Goal: Information Seeking & Learning: Learn about a topic

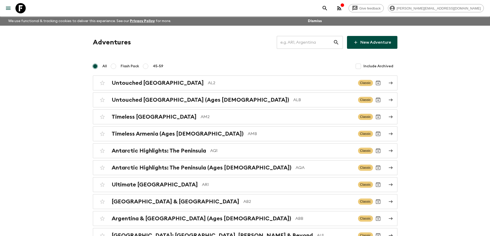
click at [301, 43] on input "text" at bounding box center [305, 42] width 56 height 14
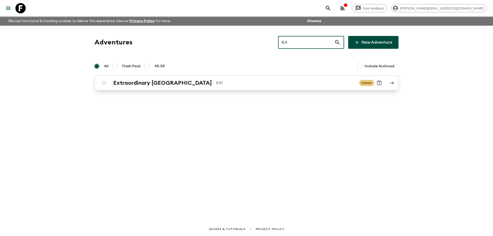
type input "Kr1"
click at [217, 85] on p "KR1" at bounding box center [285, 83] width 139 height 6
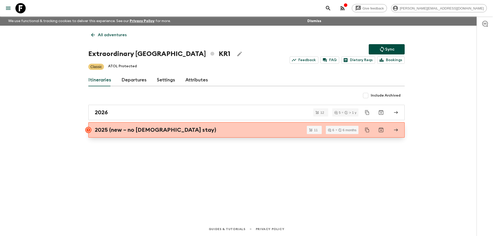
click at [217, 131] on div "2025 (new – no [DEMOGRAPHIC_DATA] stay)" at bounding box center [242, 130] width 294 height 7
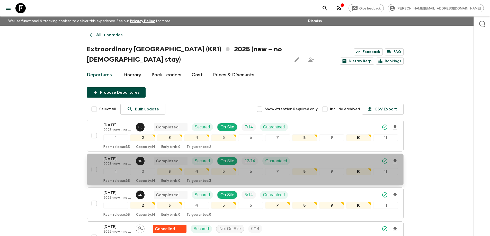
click at [113, 159] on p "[DATE]" at bounding box center [117, 159] width 28 height 6
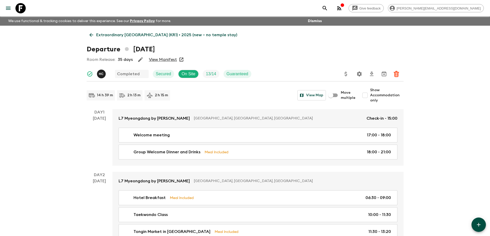
click at [162, 58] on link "View Manifest" at bounding box center [163, 59] width 28 height 5
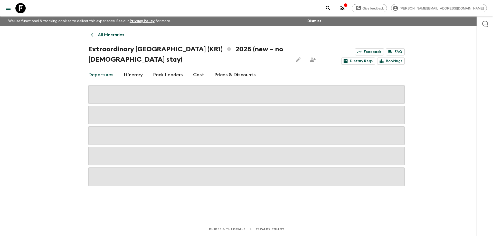
click at [195, 76] on link "Cost" at bounding box center [198, 75] width 11 height 12
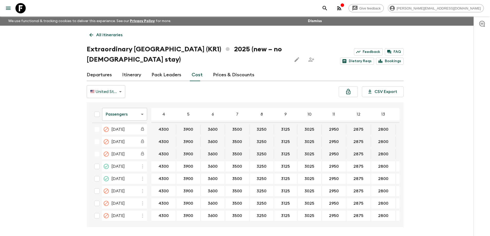
scroll to position [162, 0]
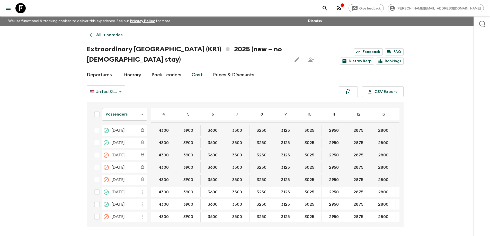
click at [132, 113] on body "Give feedback [PERSON_NAME][EMAIL_ADDRESS][DOMAIN_NAME] We use functional & tra…" at bounding box center [245, 127] width 490 height 255
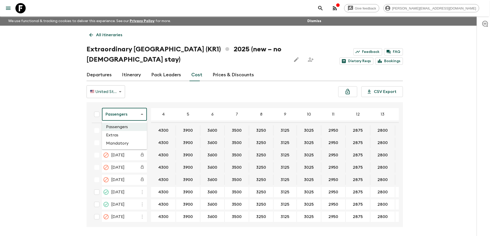
click at [139, 137] on li "Extras" at bounding box center [124, 135] width 45 height 8
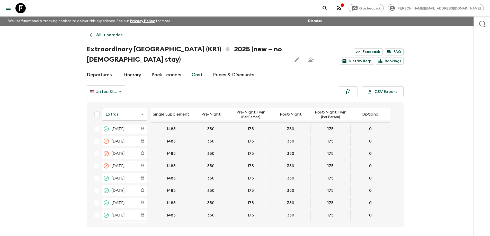
scroll to position [103, 0]
click at [23, 3] on icon at bounding box center [20, 8] width 10 height 10
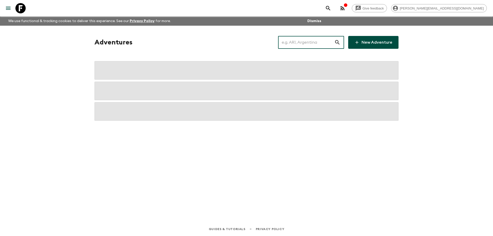
click at [299, 44] on input "text" at bounding box center [306, 42] width 56 height 14
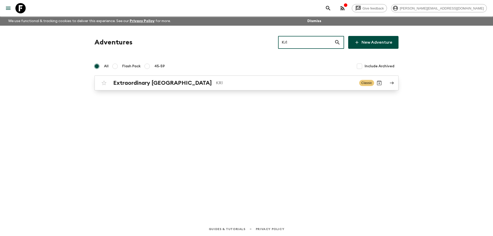
type input "Kr1"
click at [218, 81] on p "KR1" at bounding box center [285, 83] width 139 height 6
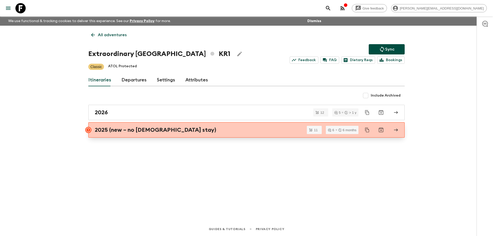
click at [189, 129] on div "2025 (new – no [DEMOGRAPHIC_DATA] stay)" at bounding box center [242, 130] width 294 height 7
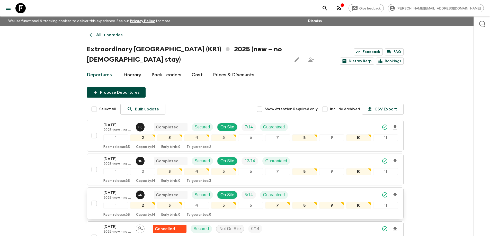
click at [112, 192] on p "[DATE]" at bounding box center [117, 193] width 28 height 6
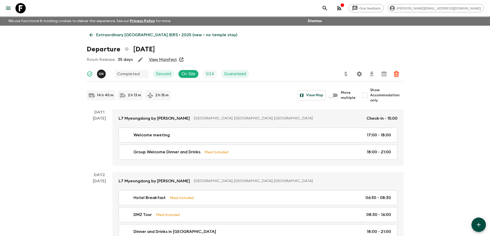
click at [164, 56] on div "Room Release: 35 days View Manifest" at bounding box center [245, 59] width 317 height 10
click at [166, 58] on link "View Manifest" at bounding box center [163, 59] width 28 height 5
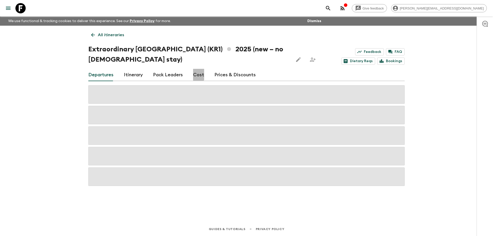
click at [193, 74] on link "Cost" at bounding box center [198, 75] width 11 height 12
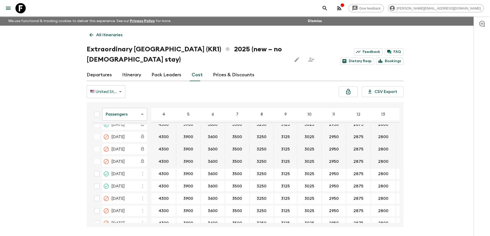
scroll to position [154, 0]
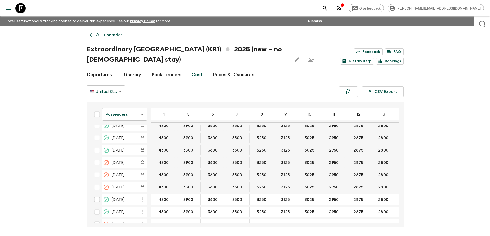
click at [125, 113] on body "Give feedback [PERSON_NAME][EMAIL_ADDRESS][DOMAIN_NAME] We use functional & tra…" at bounding box center [245, 127] width 490 height 255
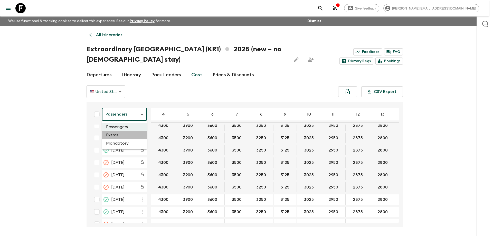
click at [122, 135] on li "Extras" at bounding box center [124, 135] width 45 height 8
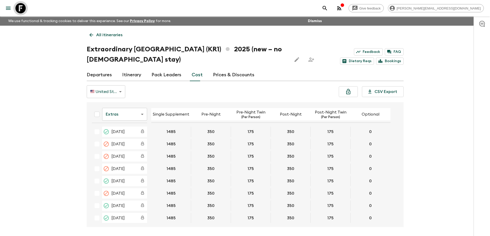
click at [23, 6] on icon at bounding box center [20, 8] width 10 height 10
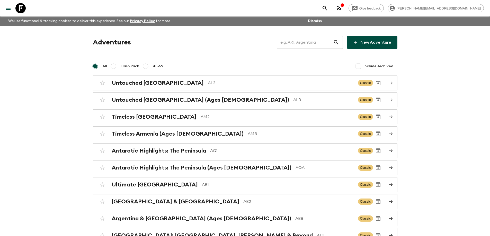
click at [304, 44] on input "text" at bounding box center [305, 42] width 56 height 14
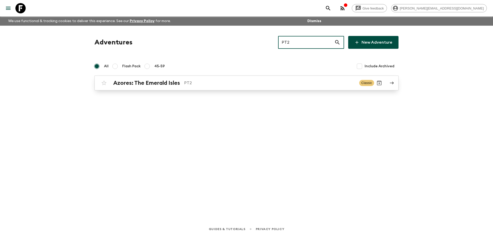
type input "PT2"
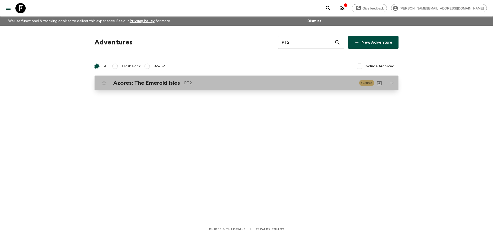
click at [201, 79] on div "Azores: The Emerald Isles PT2 Classic" at bounding box center [236, 83] width 275 height 10
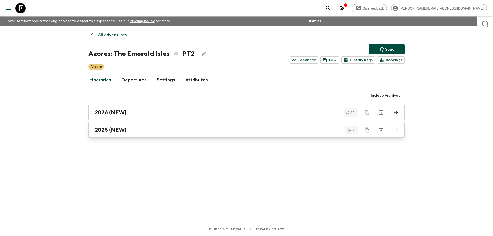
click at [153, 132] on div "2025 (NEW)" at bounding box center [242, 130] width 294 height 7
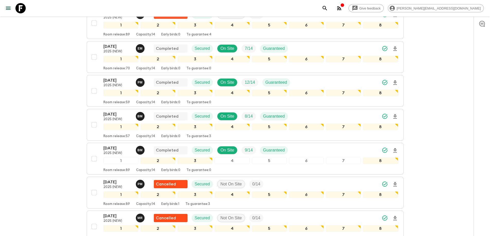
scroll to position [103, 0]
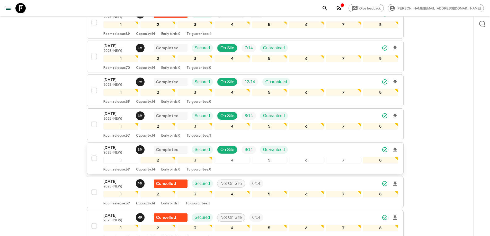
click at [113, 148] on p "[DATE]" at bounding box center [117, 148] width 28 height 6
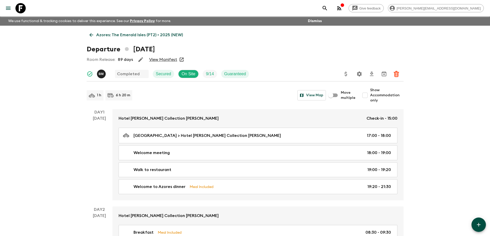
click at [174, 60] on link "View Manifest" at bounding box center [163, 59] width 28 height 5
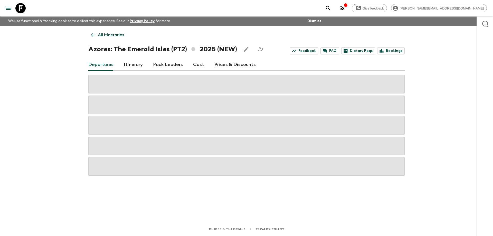
click at [196, 63] on link "Cost" at bounding box center [198, 65] width 11 height 12
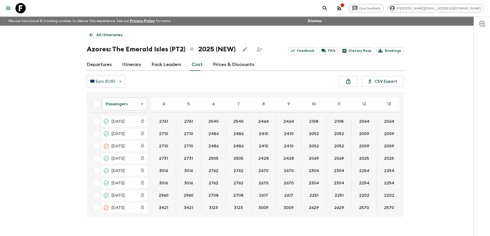
click at [127, 103] on body "Give feedback [PERSON_NAME][EMAIL_ADDRESS][DOMAIN_NAME] We use functional & tra…" at bounding box center [245, 122] width 490 height 245
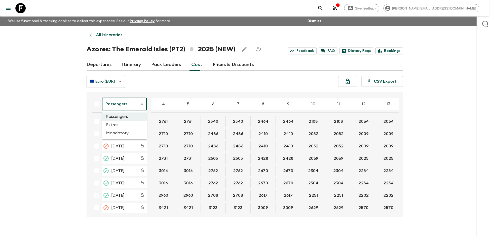
click at [183, 89] on div at bounding box center [246, 118] width 493 height 236
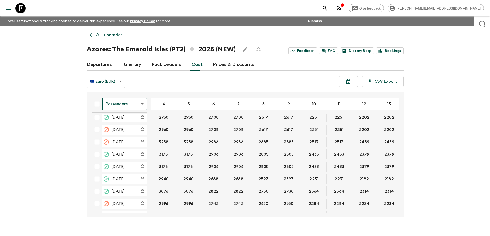
scroll to position [115, 0]
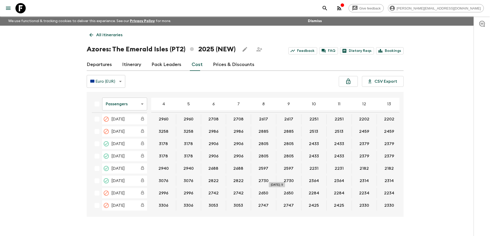
drag, startPoint x: 157, startPoint y: 178, endPoint x: 280, endPoint y: 179, distance: 123.4
click at [280, 179] on tr "[DATE] 3076 3076 2822 2822 2730 2730 2364 2364 2314 2314 2122 2122 2095" at bounding box center [300, 181] width 425 height 10
click at [124, 105] on body "Give feedback [PERSON_NAME][EMAIL_ADDRESS][DOMAIN_NAME] We use functional & tra…" at bounding box center [246, 122] width 493 height 245
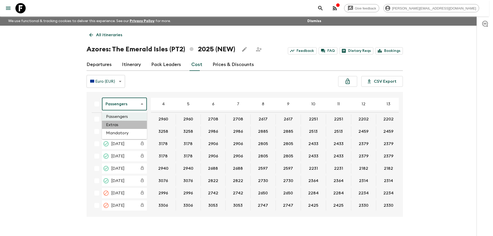
click at [122, 124] on li "Extras" at bounding box center [124, 125] width 45 height 8
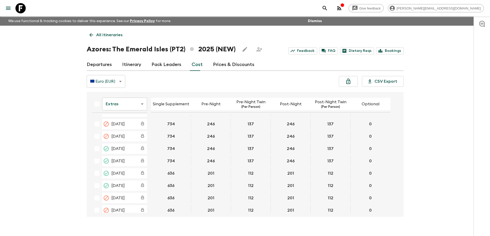
scroll to position [113, 0]
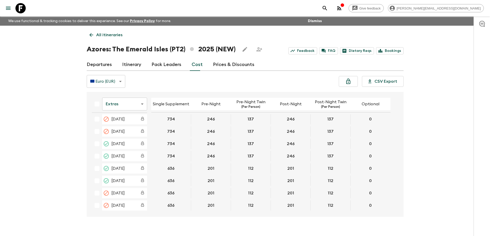
click at [18, 5] on icon at bounding box center [20, 8] width 10 height 10
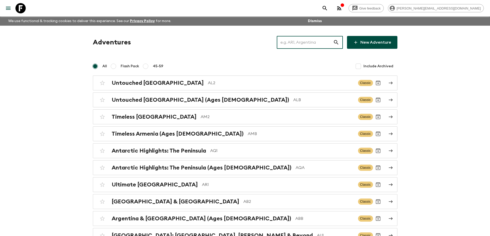
click at [296, 42] on input "text" at bounding box center [305, 42] width 56 height 14
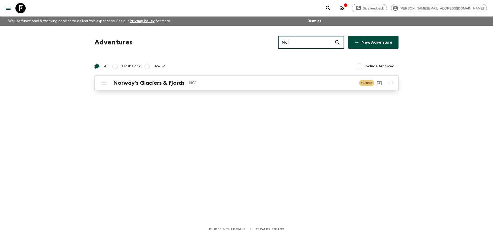
type input "No1"
click at [230, 82] on p "NO1" at bounding box center [272, 83] width 167 height 6
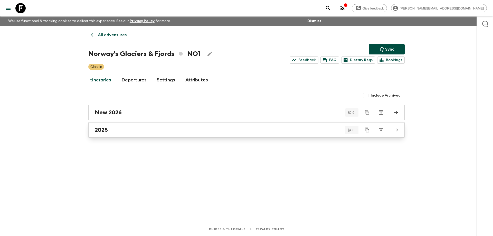
click at [130, 132] on div "2025" at bounding box center [242, 130] width 294 height 7
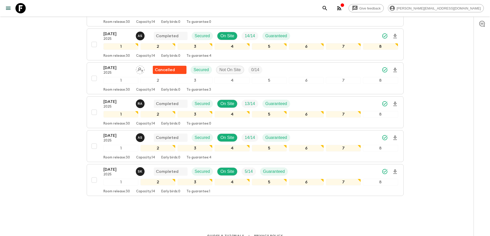
scroll to position [122, 0]
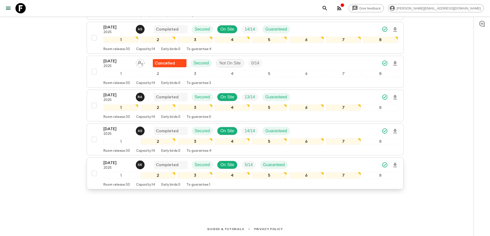
click at [114, 163] on p "[DATE]" at bounding box center [117, 163] width 28 height 6
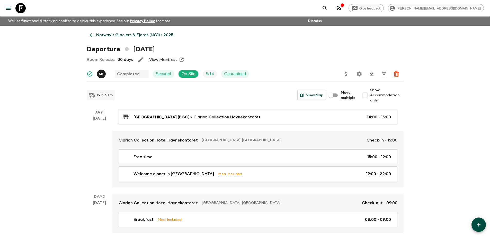
click at [169, 60] on link "View Manifest" at bounding box center [163, 59] width 28 height 5
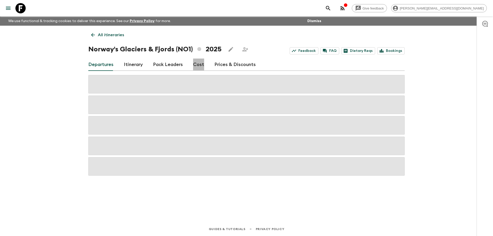
click at [197, 64] on link "Cost" at bounding box center [198, 65] width 11 height 12
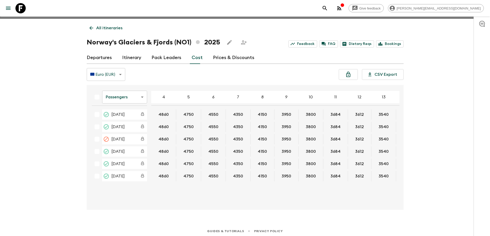
scroll to position [9, 0]
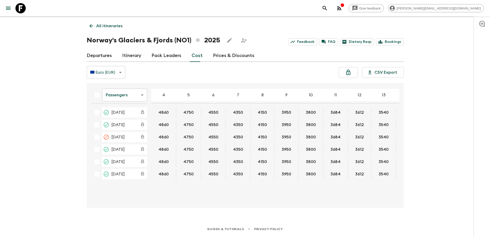
click at [128, 96] on body "Give feedback [PERSON_NAME][EMAIL_ADDRESS][DOMAIN_NAME] We use functional & tra…" at bounding box center [245, 113] width 490 height 245
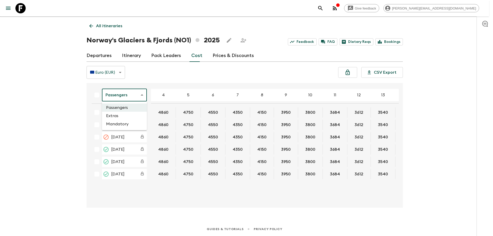
click at [126, 114] on li "Extras" at bounding box center [124, 116] width 45 height 8
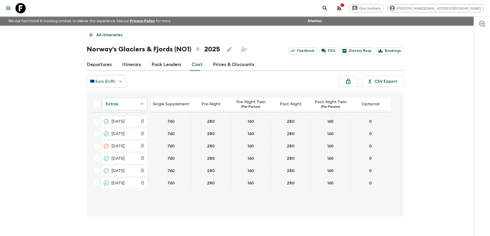
click at [21, 9] on icon at bounding box center [20, 8] width 10 height 10
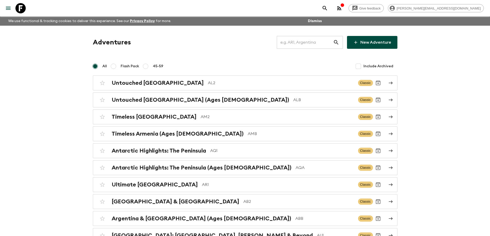
click at [306, 43] on input "text" at bounding box center [305, 42] width 56 height 14
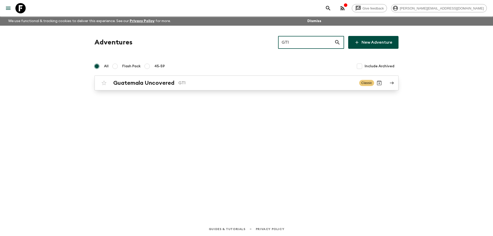
type input "GT1"
click at [215, 85] on p "GT1" at bounding box center [267, 83] width 177 height 6
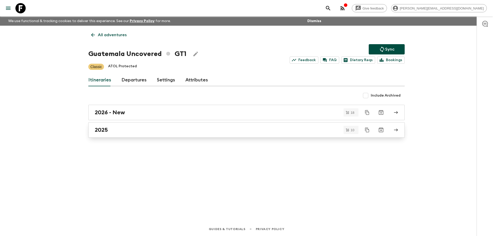
click at [117, 130] on div "2025" at bounding box center [242, 130] width 294 height 7
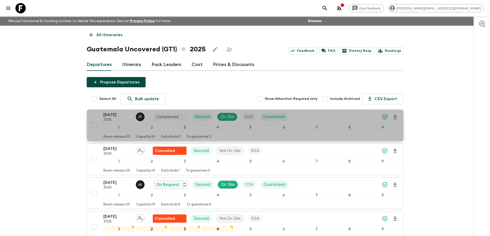
click at [114, 115] on p "[DATE]" at bounding box center [117, 115] width 28 height 6
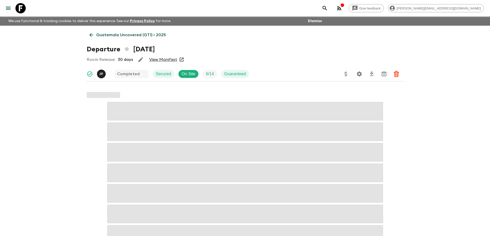
click at [165, 59] on link "View Manifest" at bounding box center [163, 59] width 28 height 5
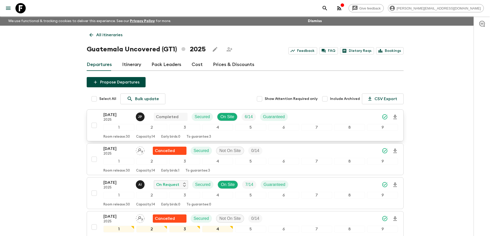
click at [117, 115] on p "[DATE]" at bounding box center [117, 115] width 28 height 6
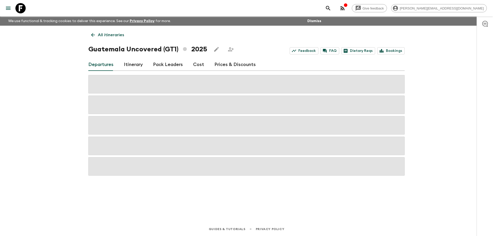
click at [196, 65] on link "Cost" at bounding box center [198, 65] width 11 height 12
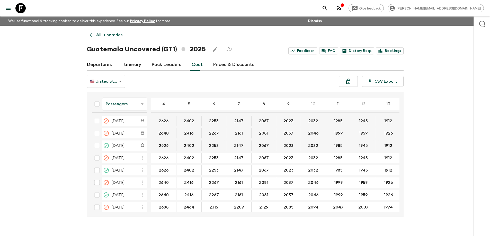
scroll to position [88, 0]
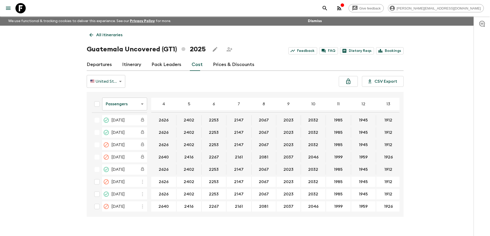
click at [126, 102] on body "Give feedback [PERSON_NAME][EMAIL_ADDRESS][DOMAIN_NAME] We use functional & tra…" at bounding box center [245, 122] width 490 height 245
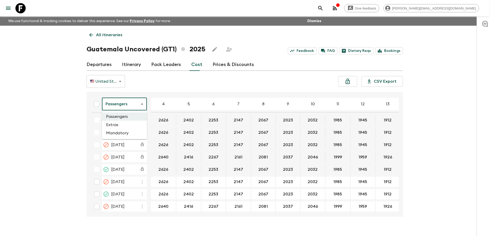
click at [116, 125] on li "Extras" at bounding box center [124, 125] width 45 height 8
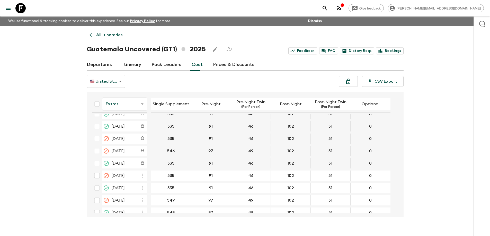
scroll to position [103, 0]
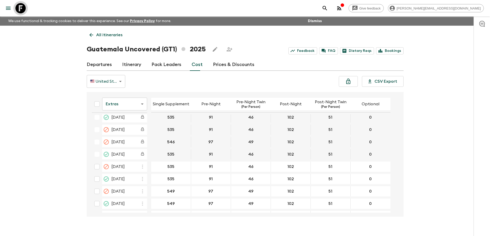
click at [22, 5] on icon at bounding box center [20, 8] width 10 height 10
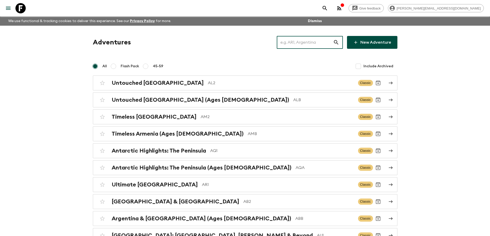
click at [294, 40] on input "text" at bounding box center [305, 42] width 56 height 14
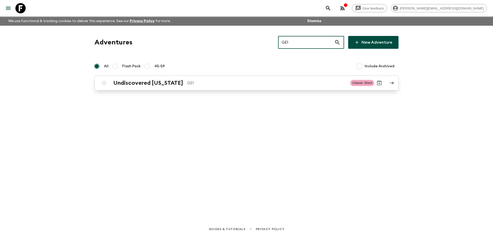
type input "GE1"
click at [244, 81] on p "GE1" at bounding box center [266, 83] width 159 height 6
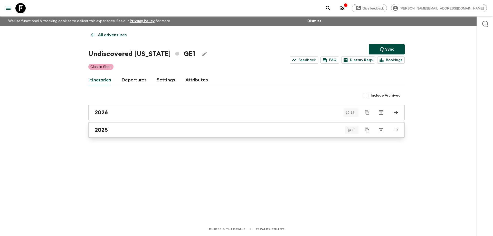
click at [126, 136] on link "2025" at bounding box center [246, 129] width 317 height 15
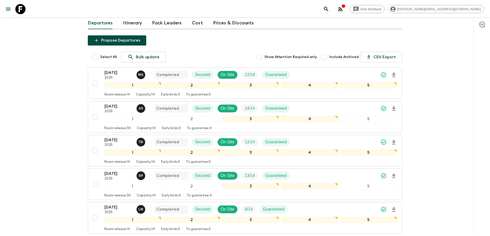
scroll to position [51, 0]
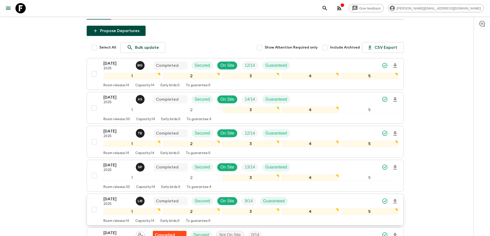
click at [117, 199] on p "[DATE]" at bounding box center [117, 199] width 28 height 6
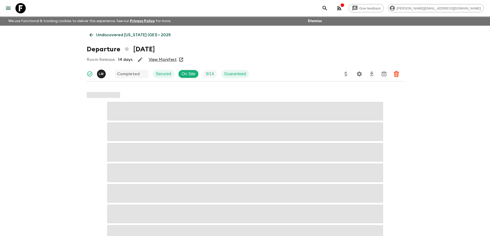
click at [172, 58] on link "View Manifest" at bounding box center [163, 59] width 28 height 5
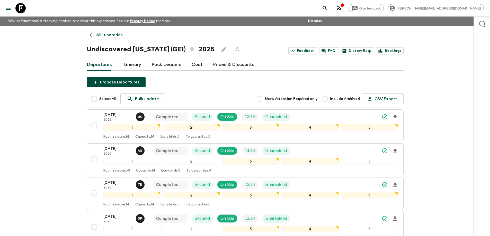
click at [195, 66] on link "Cost" at bounding box center [196, 65] width 11 height 12
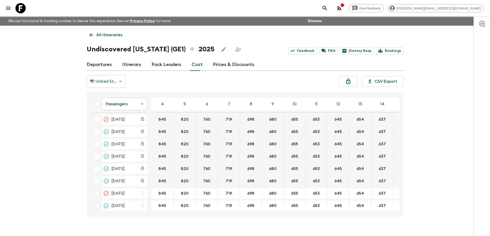
scroll to position [103, 0]
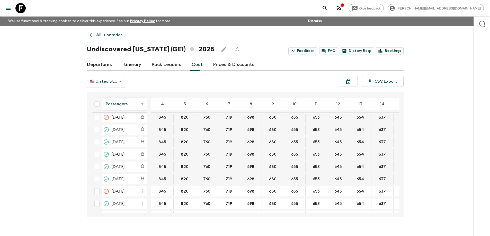
click at [126, 104] on body "Give feedback [PERSON_NAME][EMAIL_ADDRESS][DOMAIN_NAME] We use functional & tra…" at bounding box center [245, 122] width 490 height 245
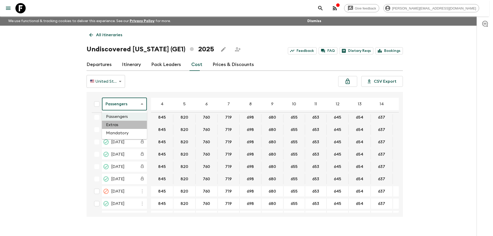
click at [116, 125] on li "Extras" at bounding box center [124, 125] width 45 height 8
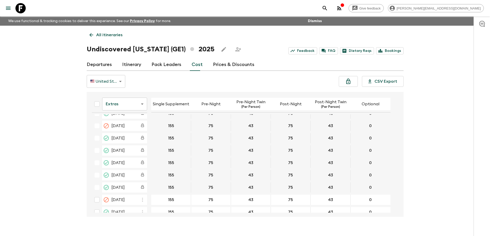
scroll to position [103, 0]
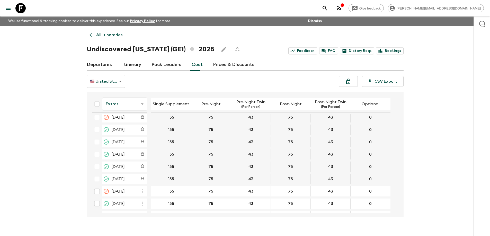
click at [23, 6] on icon at bounding box center [20, 8] width 10 height 10
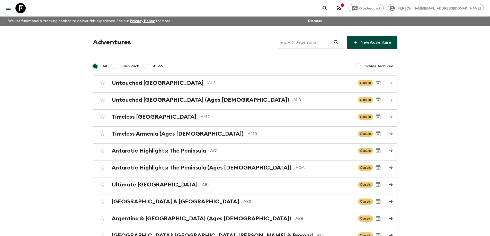
click at [299, 43] on input "text" at bounding box center [305, 42] width 56 height 14
click at [297, 43] on input "text" at bounding box center [305, 42] width 56 height 14
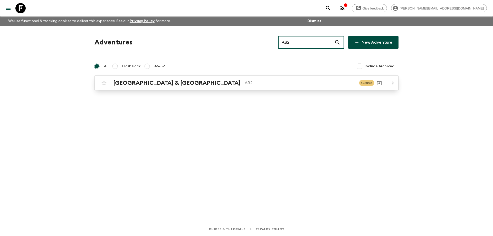
type input "AB2"
click at [245, 84] on p "AB2" at bounding box center [300, 83] width 111 height 6
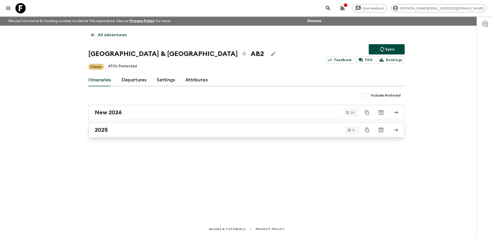
click at [141, 133] on div "2025" at bounding box center [242, 130] width 294 height 7
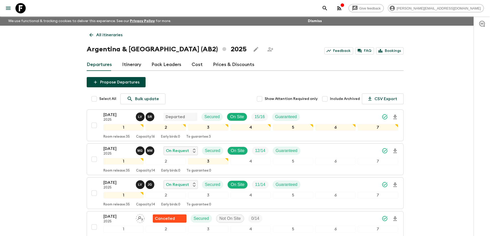
click at [225, 87] on div "Propose Departures Select All Bulk update Show Attention Required only Include …" at bounding box center [245, 200] width 317 height 246
click at [117, 114] on p "[DATE]" at bounding box center [117, 115] width 28 height 6
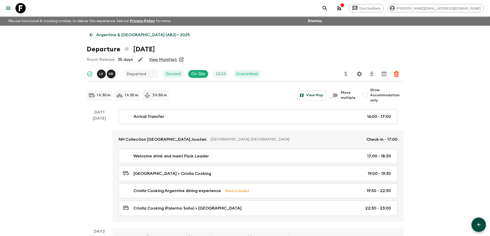
click at [162, 61] on link "View Manifest" at bounding box center [163, 59] width 28 height 5
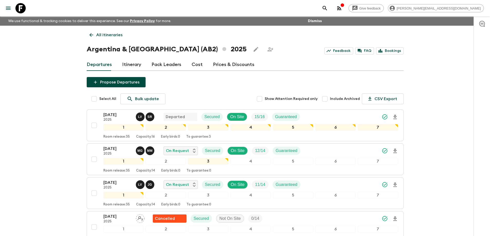
click at [196, 62] on link "Cost" at bounding box center [196, 65] width 11 height 12
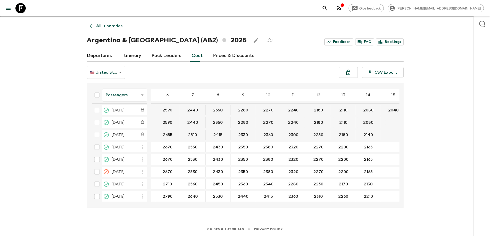
scroll to position [91, 47]
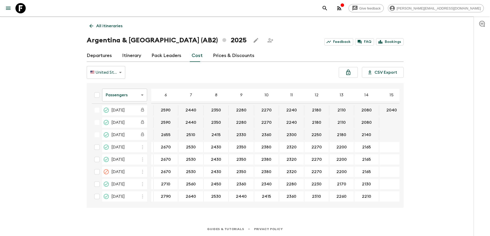
click at [20, 10] on icon at bounding box center [20, 8] width 10 height 10
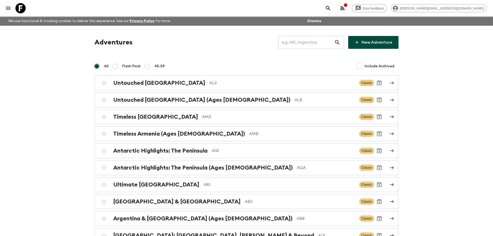
click at [296, 43] on input "text" at bounding box center [306, 42] width 56 height 14
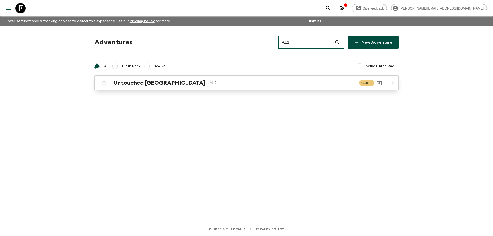
type input "AL2"
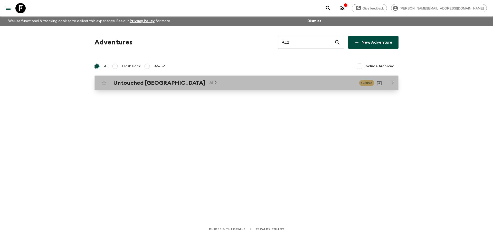
click at [242, 83] on p "AL2" at bounding box center [282, 83] width 146 height 6
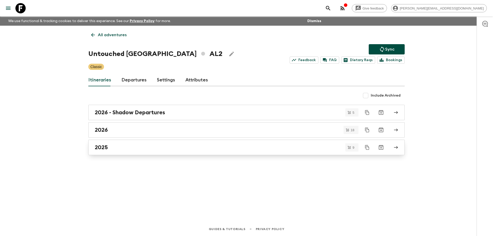
click at [140, 152] on link "2025" at bounding box center [246, 147] width 317 height 15
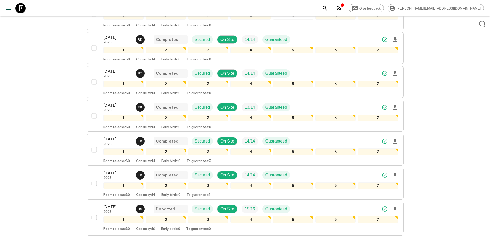
scroll to position [154, 0]
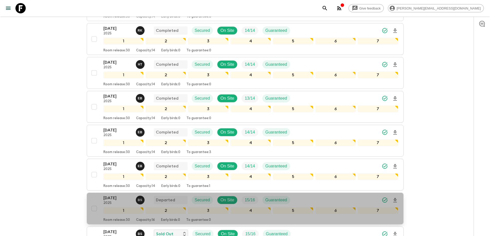
click at [114, 198] on p "[DATE]" at bounding box center [117, 198] width 28 height 6
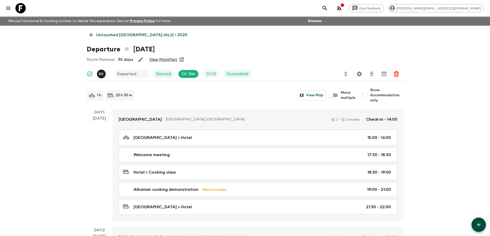
click at [170, 60] on link "View Manifest" at bounding box center [163, 59] width 28 height 5
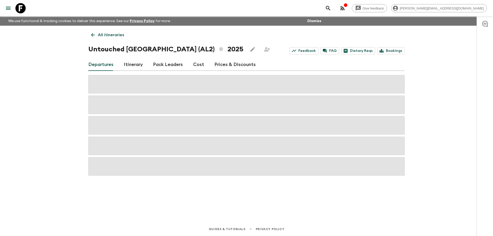
click at [195, 63] on link "Cost" at bounding box center [198, 65] width 11 height 12
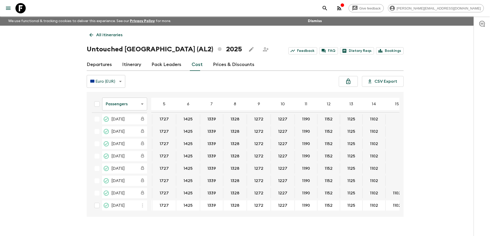
scroll to position [189, 25]
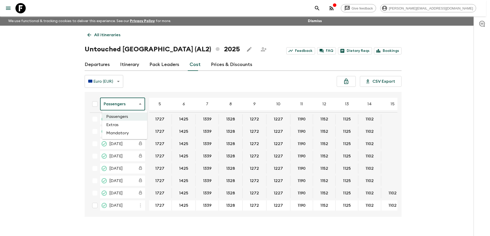
click at [117, 104] on body "Give feedback [PERSON_NAME][EMAIL_ADDRESS][DOMAIN_NAME] We use functional & tra…" at bounding box center [245, 122] width 490 height 245
click at [118, 125] on li "Extras" at bounding box center [124, 125] width 45 height 8
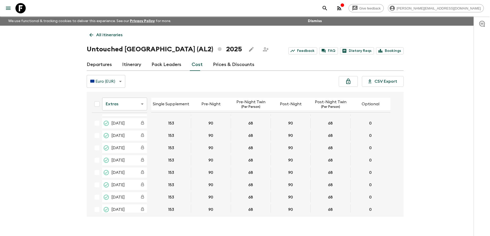
scroll to position [180, 0]
